Goal: Answer question/provide support

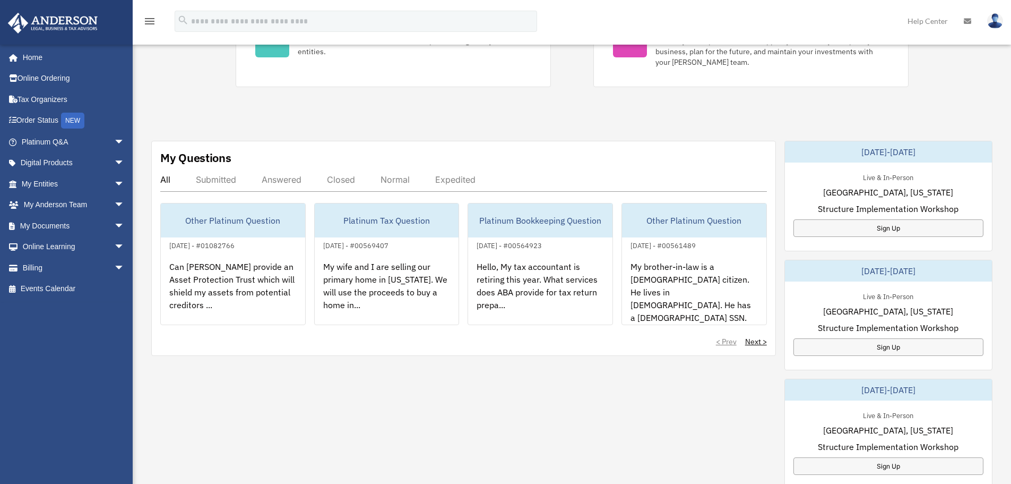
scroll to position [264, 0]
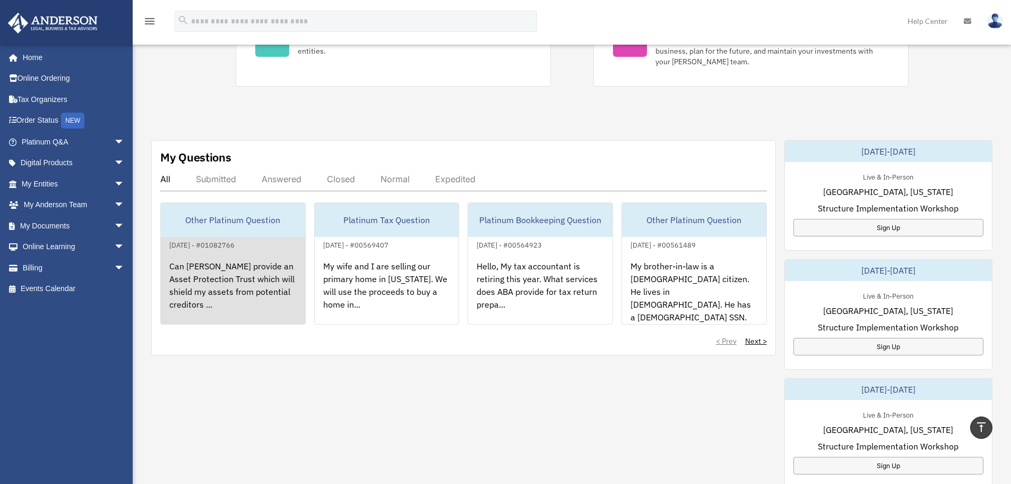
click at [227, 269] on div "Can [PERSON_NAME] provide an Asset Protection Trust which will shield my assets…" at bounding box center [233, 292] width 144 height 83
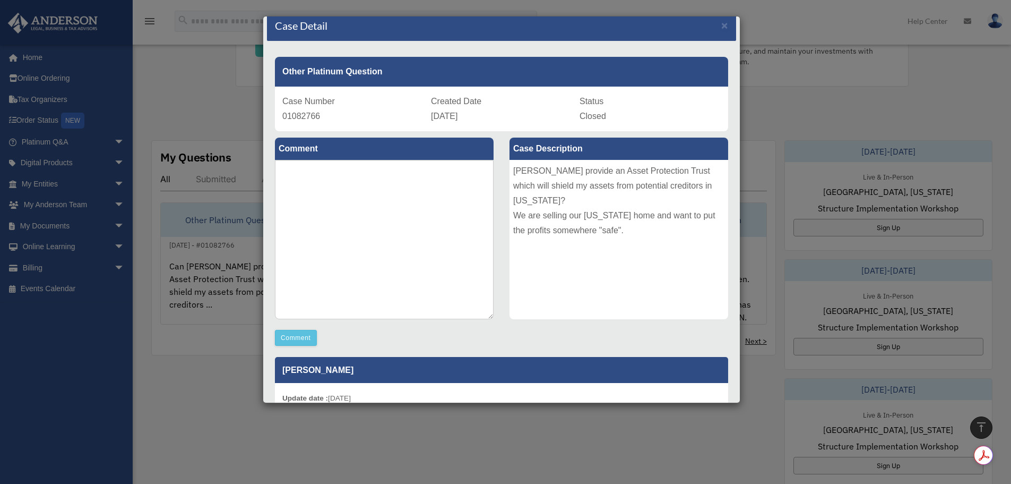
scroll to position [10, 0]
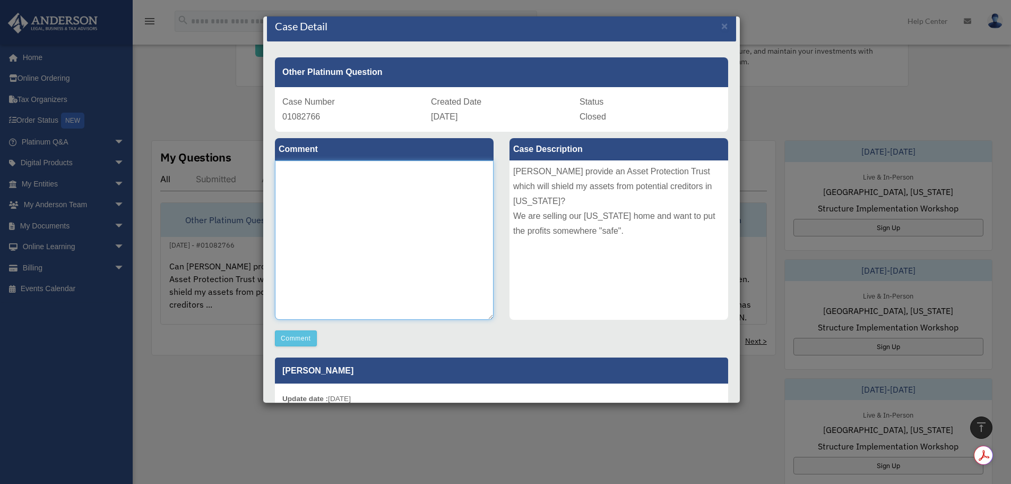
click at [323, 175] on textarea at bounding box center [384, 239] width 219 height 159
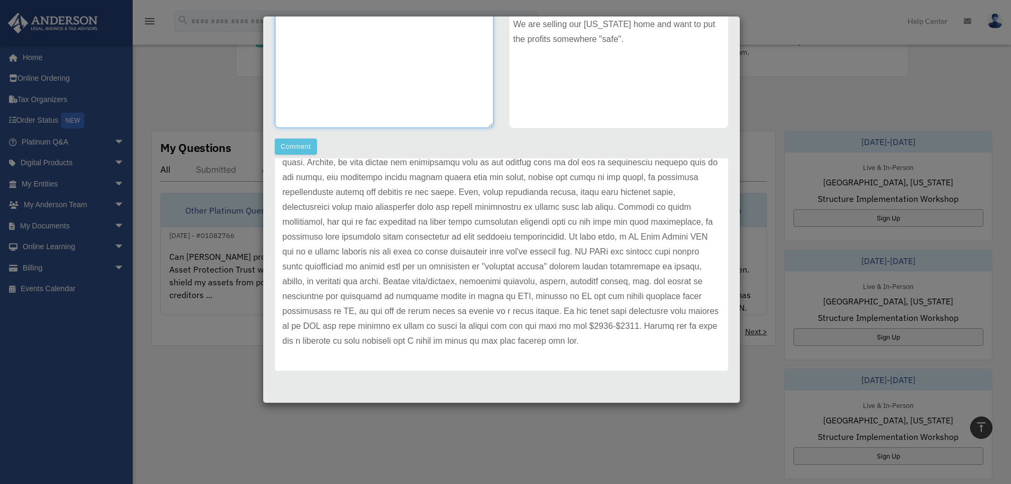
scroll to position [274, 0]
drag, startPoint x: 590, startPoint y: 237, endPoint x: 667, endPoint y: 242, distance: 77.1
click at [667, 242] on p at bounding box center [501, 229] width 439 height 238
copy p "WY Safe Assets LLC"
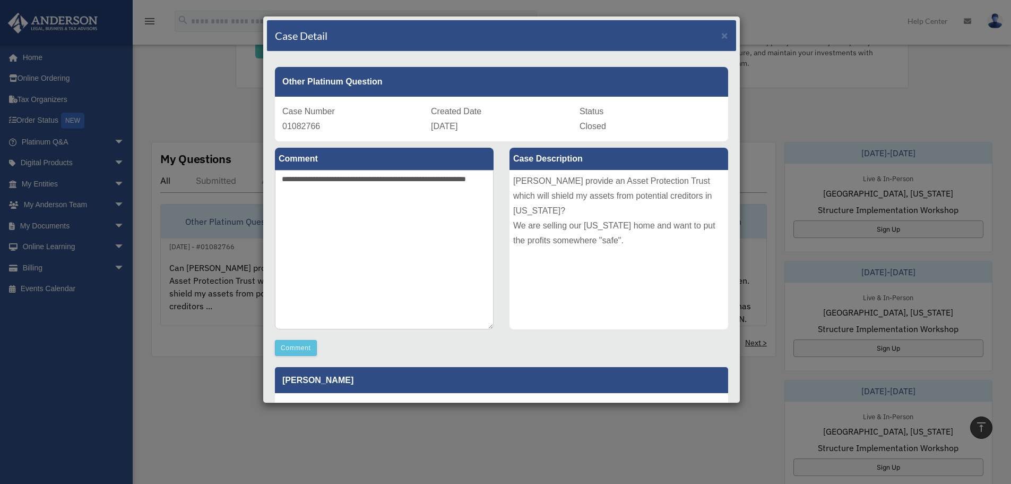
scroll to position [262, 0]
click at [381, 190] on textarea "**********" at bounding box center [384, 249] width 219 height 159
paste textarea "**********"
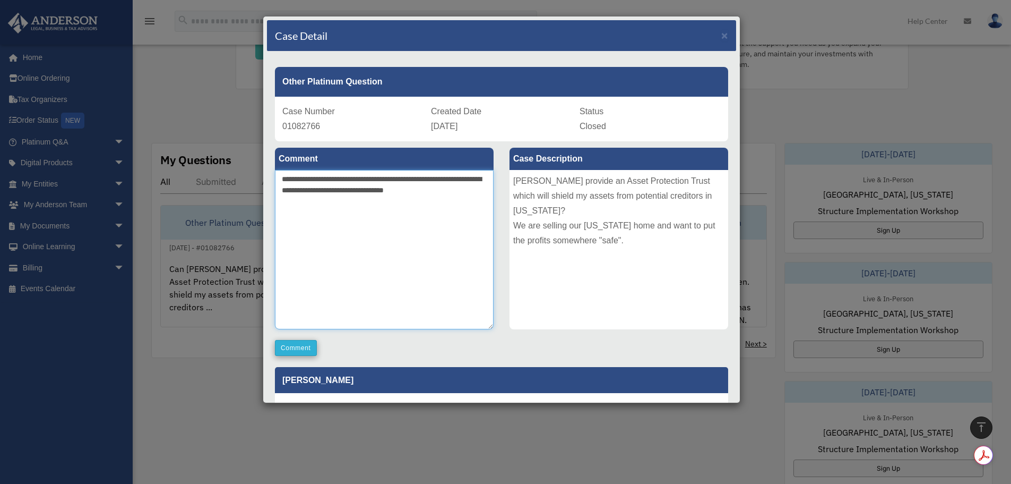
type textarea "**********"
click at [302, 348] on button "Comment" at bounding box center [296, 348] width 42 height 16
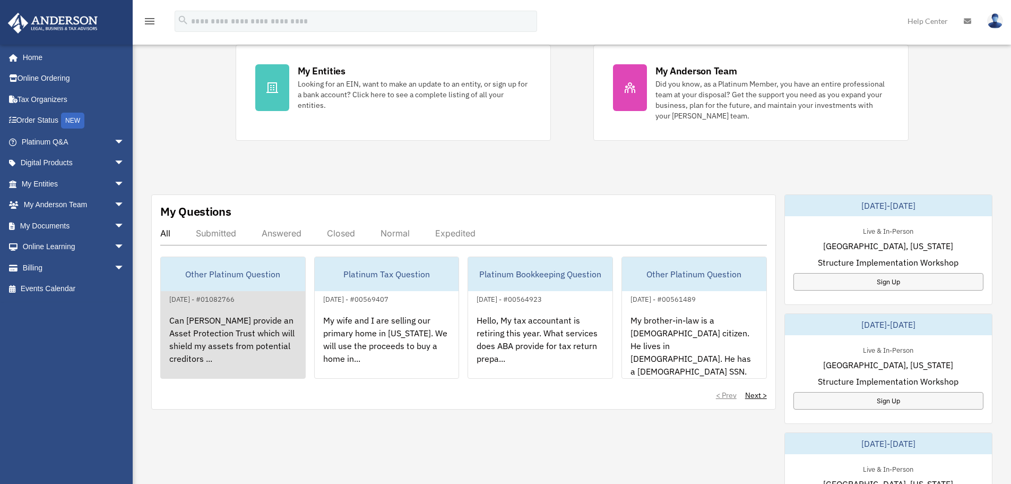
scroll to position [211, 0]
click at [207, 330] on div "Can [PERSON_NAME] provide an Asset Protection Trust which will shield my assets…" at bounding box center [233, 345] width 144 height 83
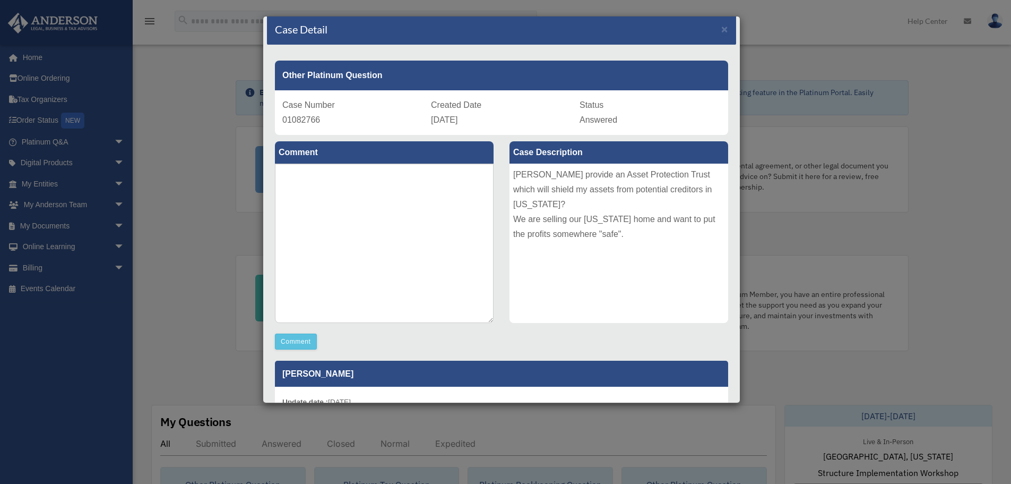
scroll to position [0, 0]
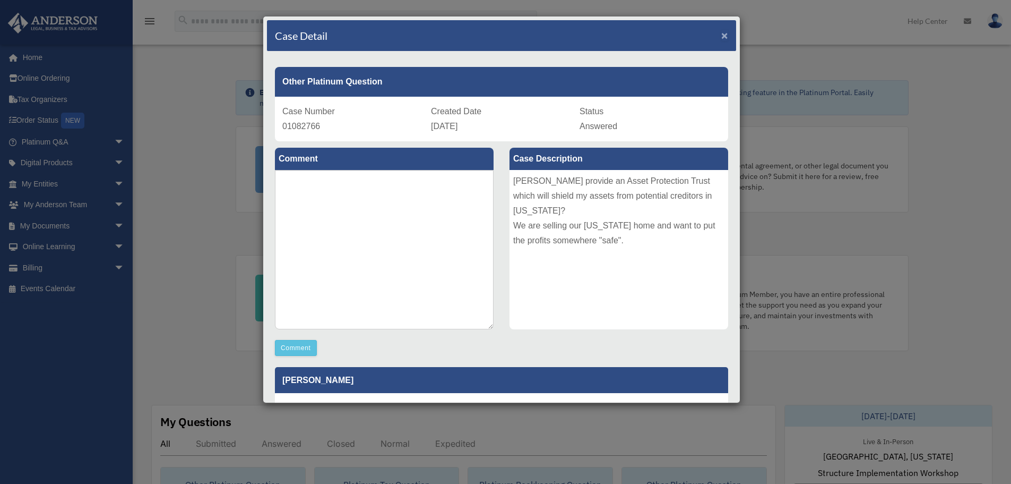
click at [721, 38] on span "×" at bounding box center [724, 35] width 7 height 12
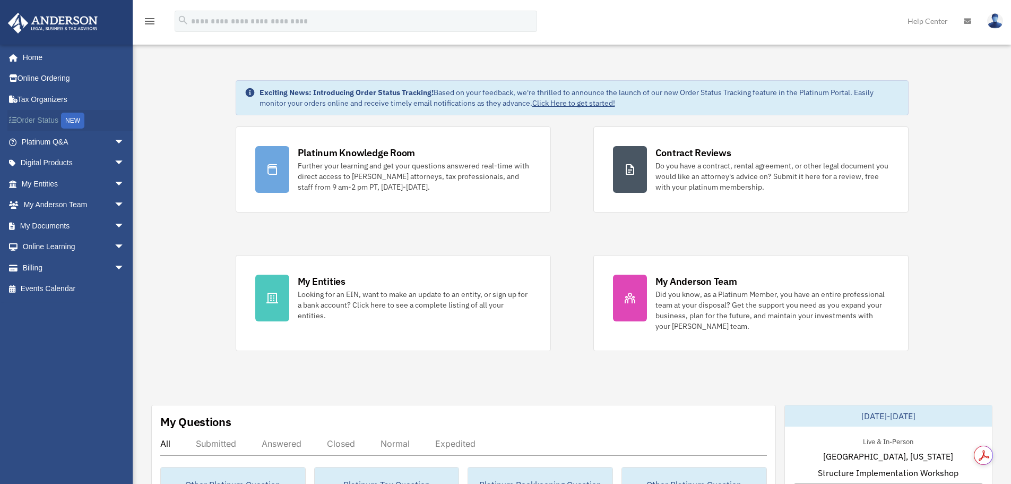
click at [45, 119] on link "Order Status NEW" at bounding box center [73, 121] width 133 height 22
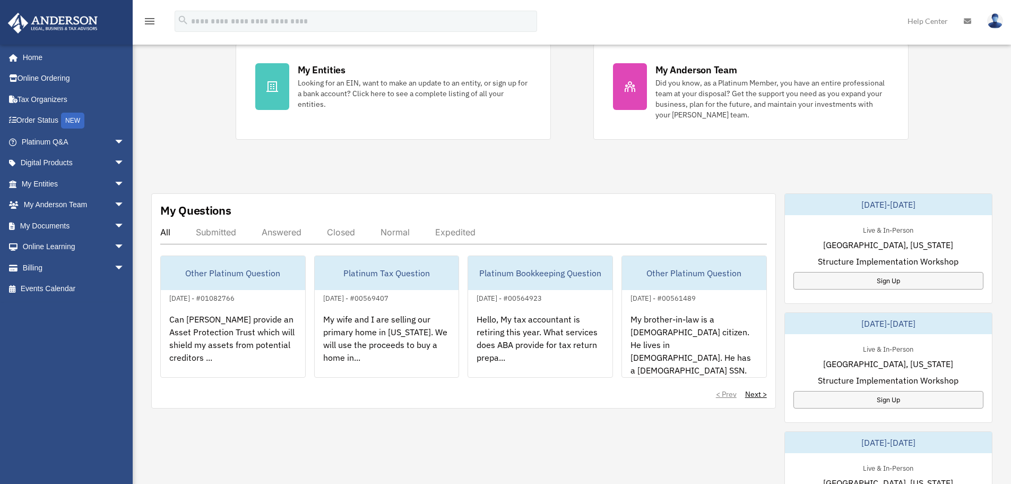
scroll to position [212, 0]
click at [286, 233] on div "Answered" at bounding box center [282, 231] width 40 height 11
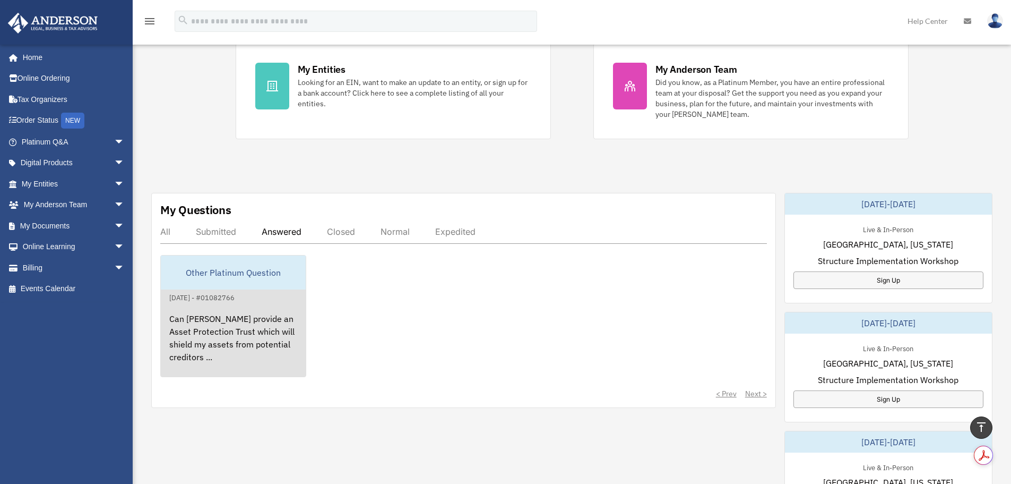
click at [234, 333] on div "Can Anderson provide an Asset Protection Trust which will shield my assets from…" at bounding box center [233, 345] width 145 height 83
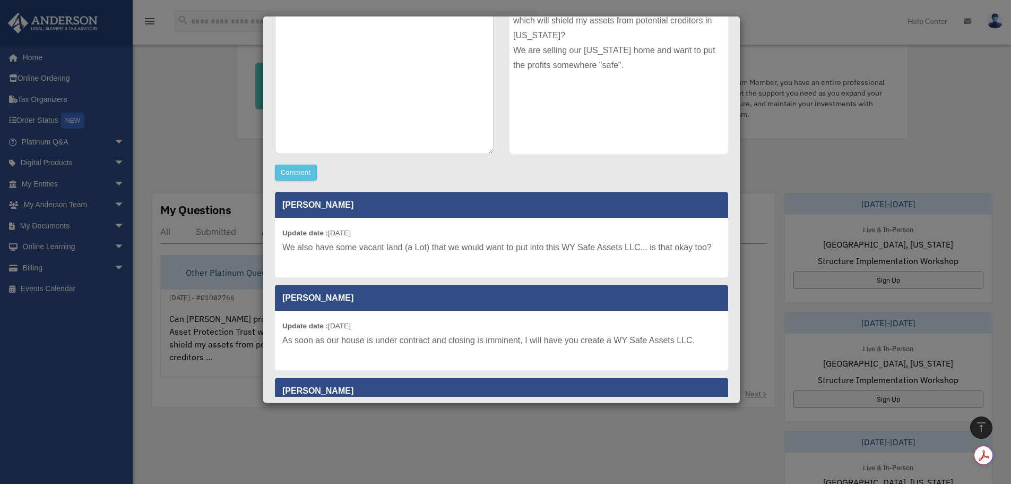
scroll to position [168, 0]
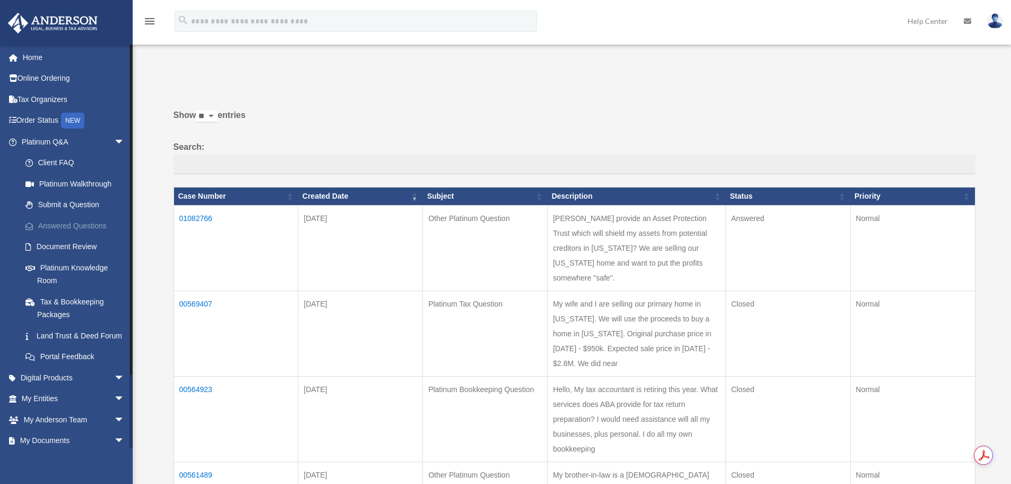
click at [85, 227] on link "Answered Questions" at bounding box center [78, 225] width 126 height 21
click at [200, 216] on td "01082766" at bounding box center [236, 247] width 125 height 85
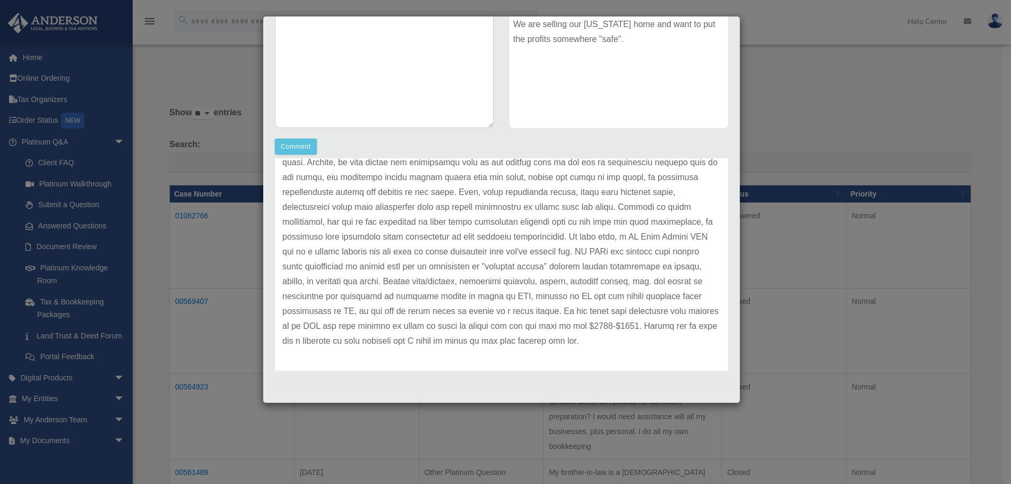
scroll to position [3, 0]
